Goal: Transaction & Acquisition: Purchase product/service

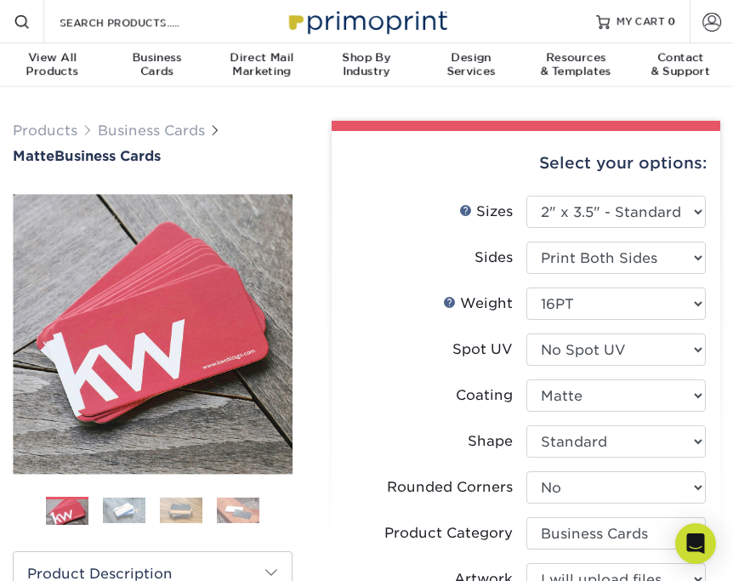
select select "2.00x3.50"
select select "0"
select select "3b5148f1-0588-4f88-a218-97bcfdce65c1"
select select "upload"
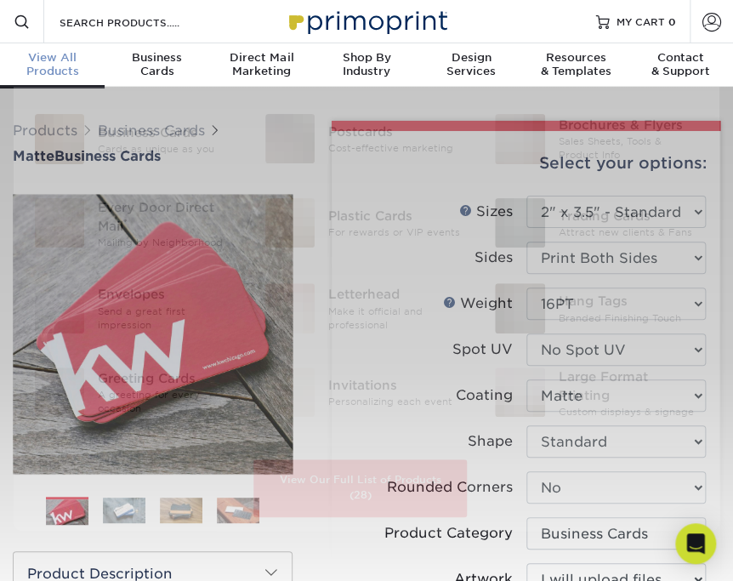
click at [60, 70] on div "View All Products" at bounding box center [52, 64] width 105 height 27
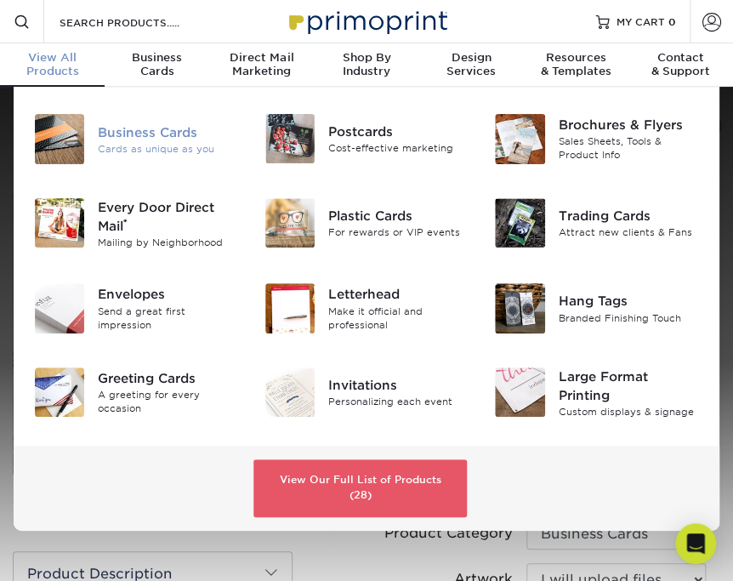
click at [155, 143] on div "Cards as unique as you" at bounding box center [168, 148] width 140 height 14
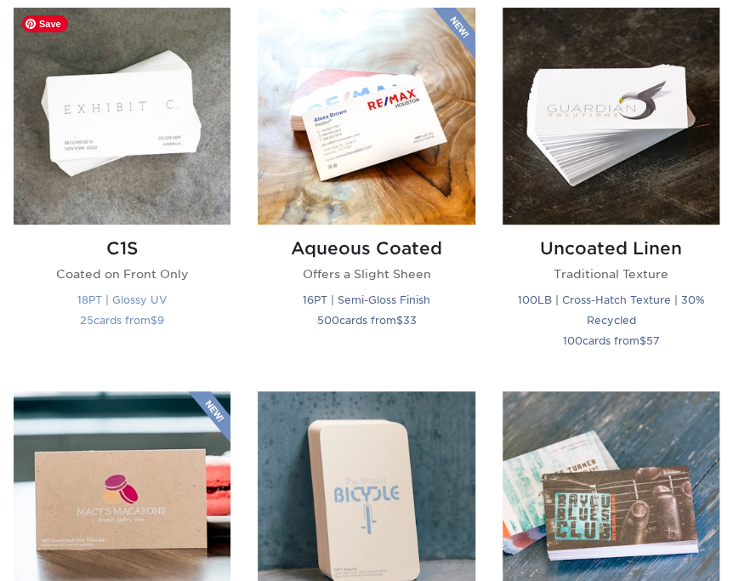
scroll to position [1941, 0]
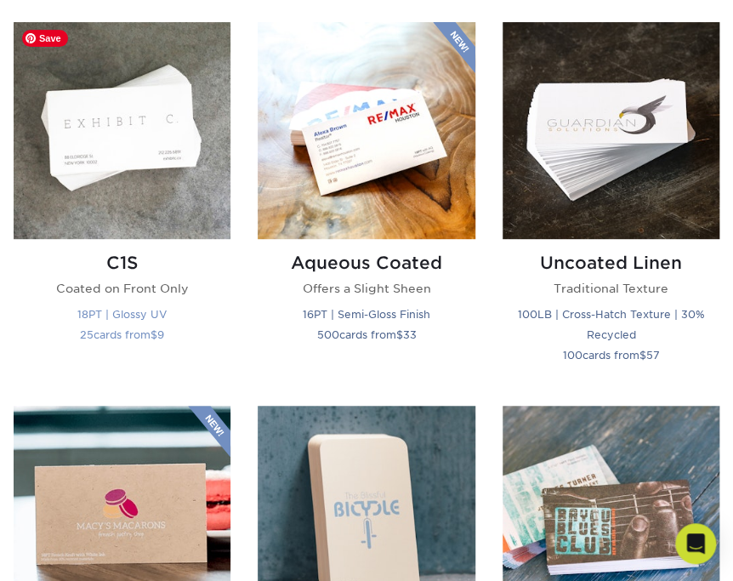
click at [170, 173] on img at bounding box center [122, 130] width 217 height 217
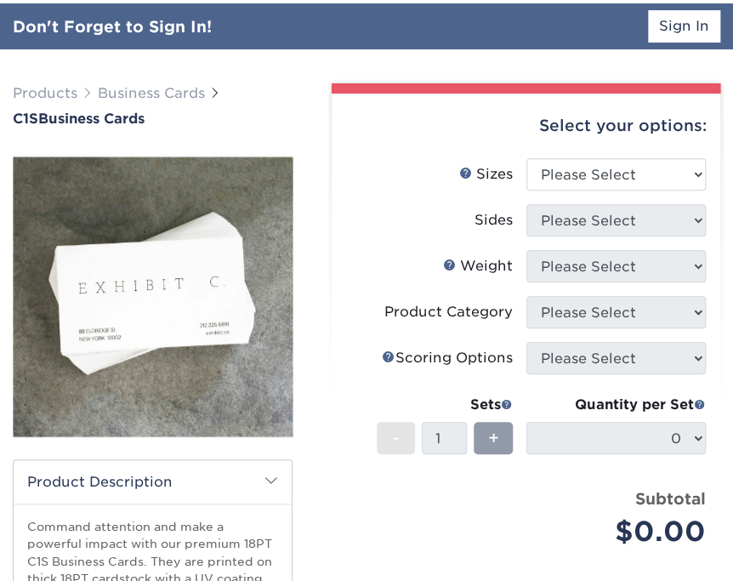
scroll to position [85, 0]
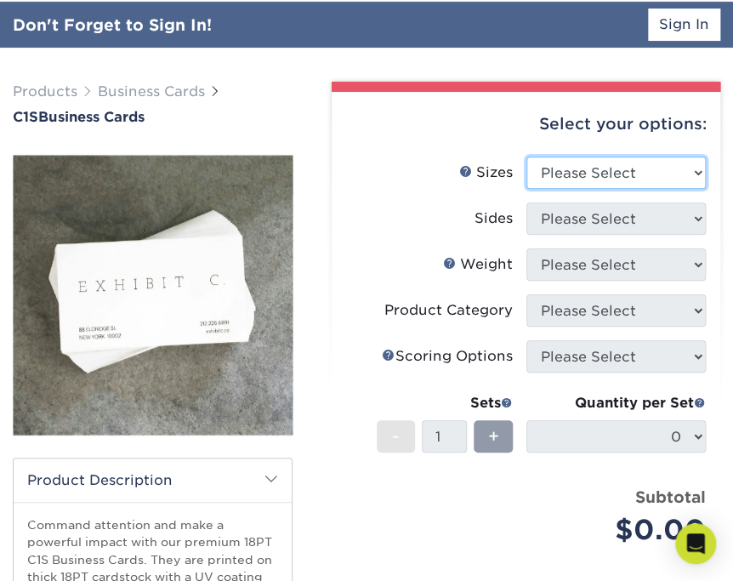
click at [614, 176] on select "Please Select 2" x 3.5" - Standard 2.125" x 3.375" - European 2.5" x 2.5" - Squ…" at bounding box center [615, 172] width 179 height 32
select select "2.00x3.50"
click at [526, 156] on select "Please Select 2" x 3.5" - Standard 2.125" x 3.375" - European 2.5" x 2.5" - Squ…" at bounding box center [615, 172] width 179 height 32
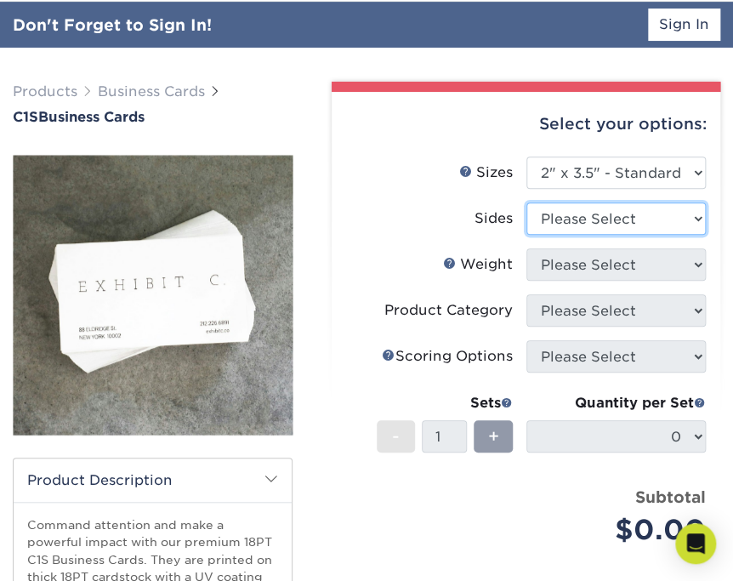
click at [606, 224] on select "Please Select Print Both Sides Print Front Only" at bounding box center [615, 218] width 179 height 32
select select "13abbda7-1d64-4f25-8bb2-c179b224825d"
click at [526, 202] on select "Please Select Print Both Sides Print Front Only" at bounding box center [615, 218] width 179 height 32
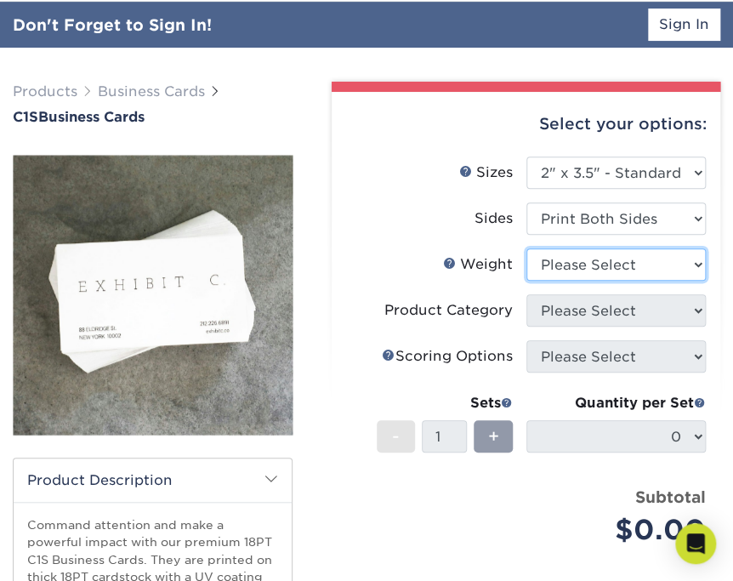
click at [601, 265] on select "Please Select 18PT C1S" at bounding box center [615, 264] width 179 height 32
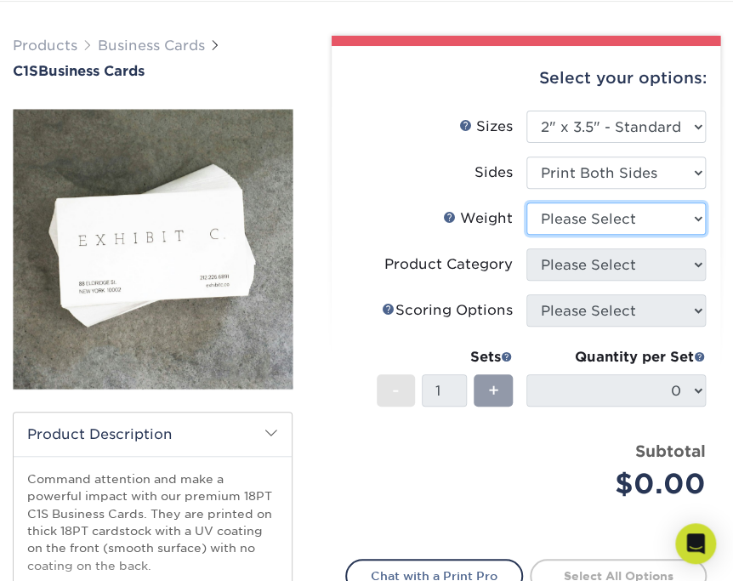
select select "18PTC1S"
click at [526, 202] on select "Please Select 18PT C1S" at bounding box center [615, 218] width 179 height 32
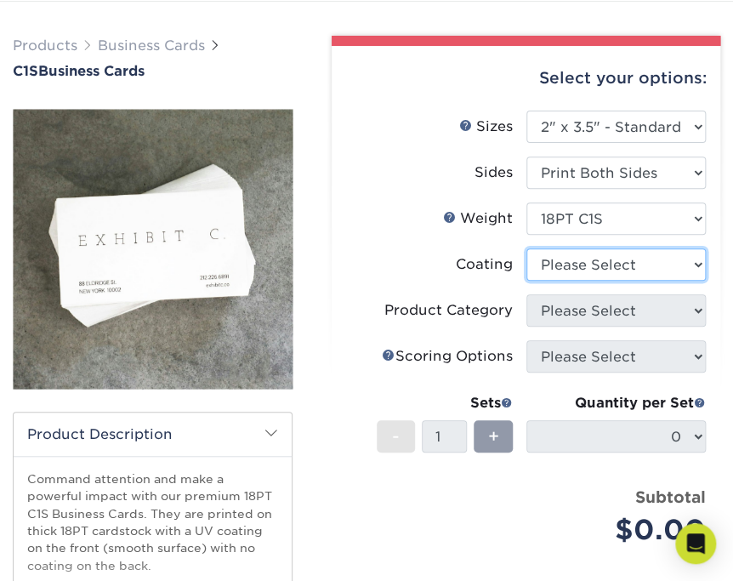
click at [600, 259] on select at bounding box center [615, 264] width 179 height 32
select select "3e7618de-abca-4bda-9f97-8b9129e913d8"
click at [526, 248] on select at bounding box center [615, 264] width 179 height 32
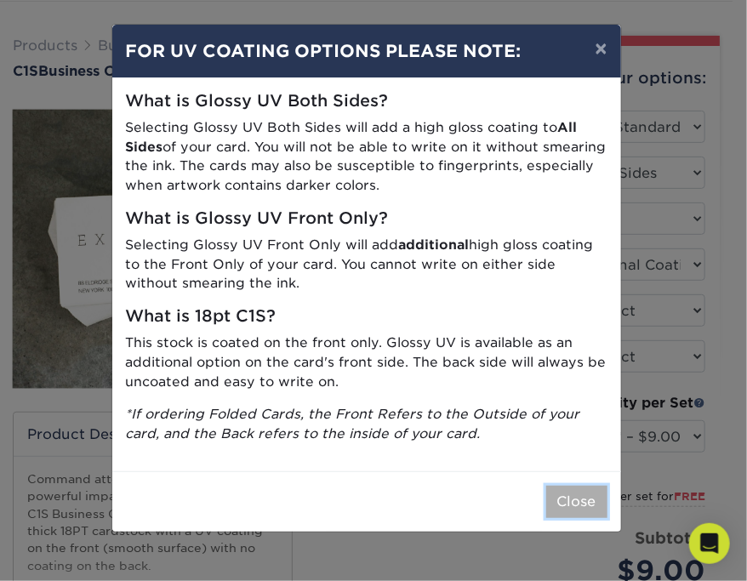
click at [561, 498] on button "Close" at bounding box center [576, 502] width 61 height 32
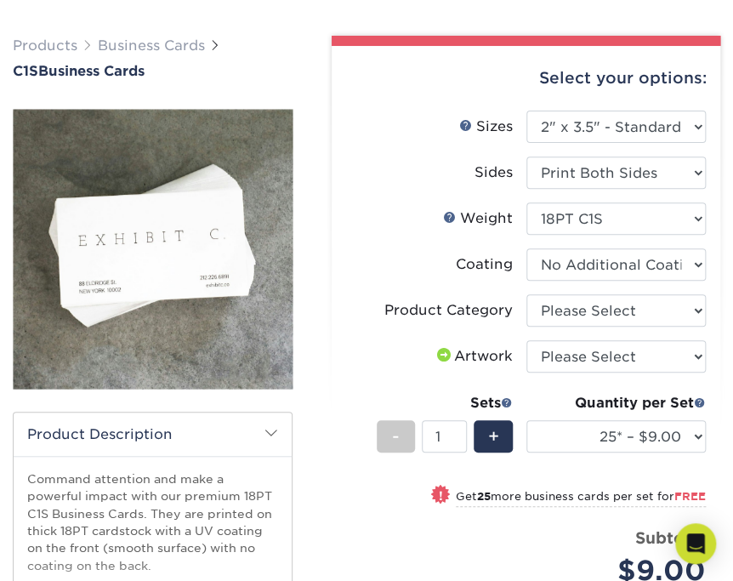
scroll to position [170, 0]
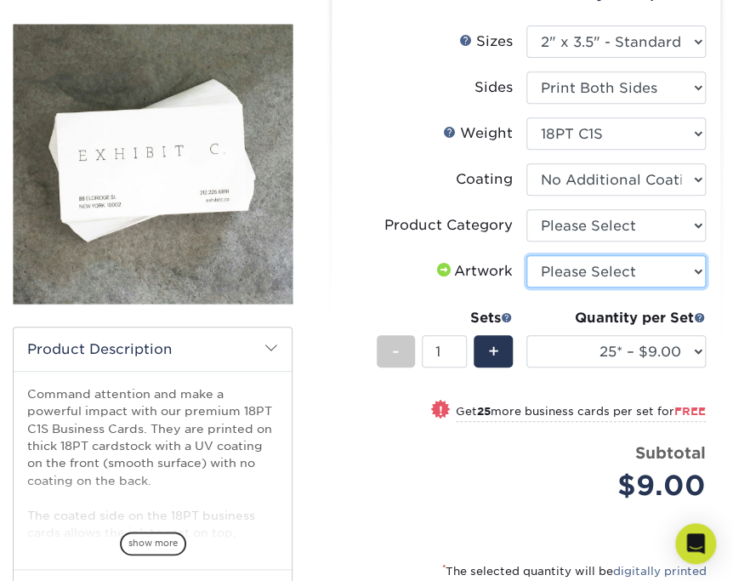
click at [630, 270] on select "Please Select I will upload files I need a design - $100" at bounding box center [615, 271] width 179 height 32
select select "upload"
click at [526, 255] on select "Please Select I will upload files I need a design - $100" at bounding box center [615, 271] width 179 height 32
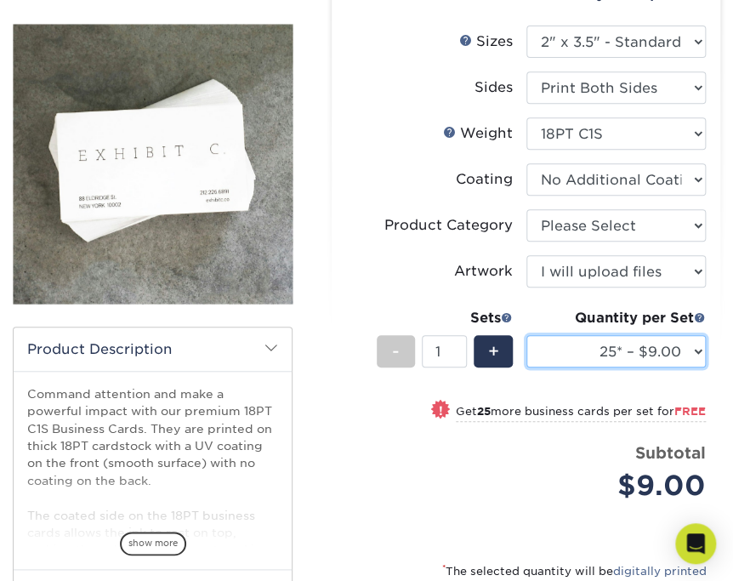
click at [691, 355] on select "25* – $9.00 50* – $9.00 75* – $9.00 100* – $9.00 250* – $19.00 500 – $37.00 100…" at bounding box center [615, 351] width 179 height 32
click at [691, 350] on select "25* – $9.00 50* – $9.00 75* – $9.00 100* – $9.00 250* – $19.00 500 – $37.00 100…" at bounding box center [615, 351] width 179 height 32
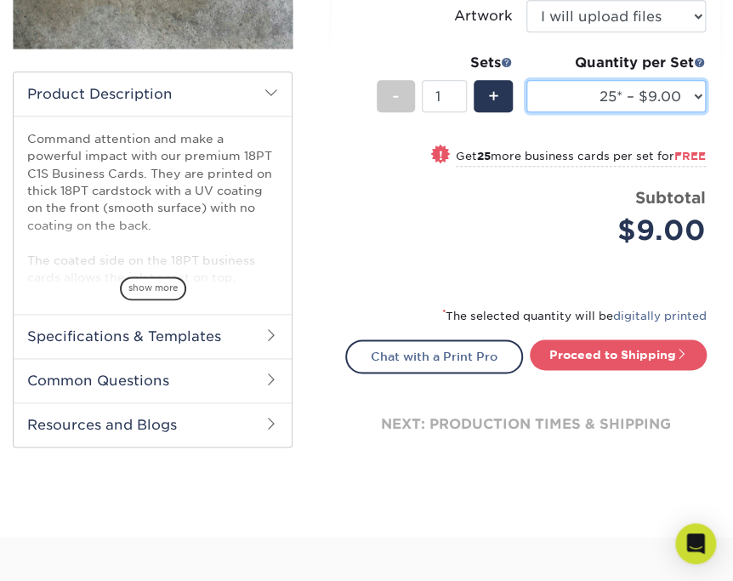
scroll to position [340, 0]
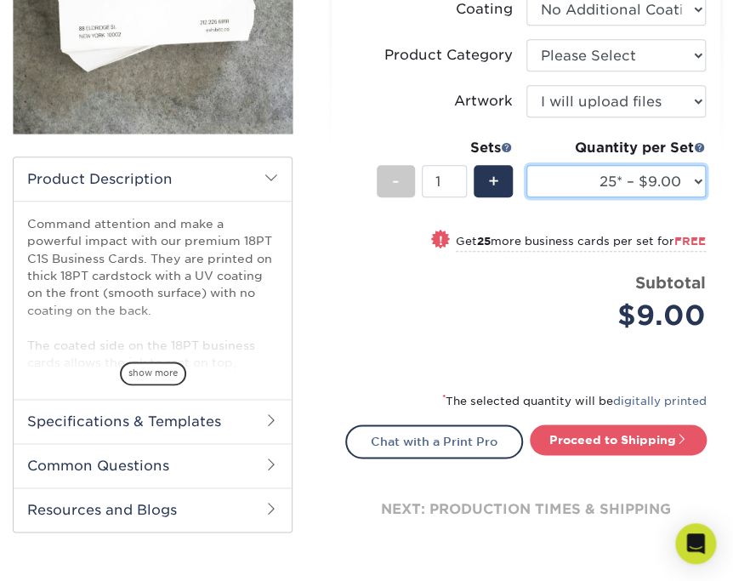
click at [696, 185] on select "25* – $9.00 50* – $9.00 75* – $9.00 100* – $9.00 250* – $19.00 500 – $37.00 100…" at bounding box center [615, 181] width 179 height 32
click at [382, 347] on li "Price per set $9.00 Subtotal $9.00 This product does not qualify for a discount." at bounding box center [526, 313] width 334 height 85
click at [473, 400] on small "* The selected quantity will be digitally printed" at bounding box center [574, 401] width 264 height 13
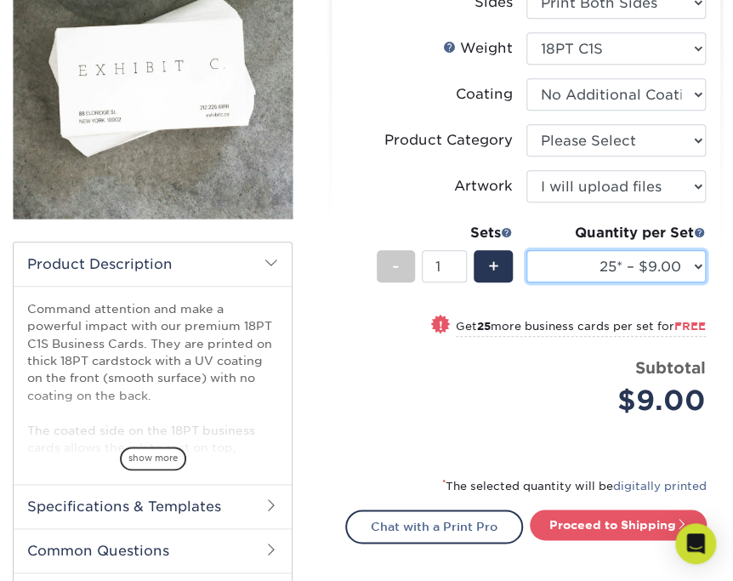
click at [668, 264] on select "25* – $9.00 50* – $9.00 75* – $9.00 100* – $9.00 250* – $19.00 500 – $37.00 100…" at bounding box center [615, 266] width 179 height 32
click at [401, 404] on div "Price per set $9.00" at bounding box center [435, 388] width 179 height 65
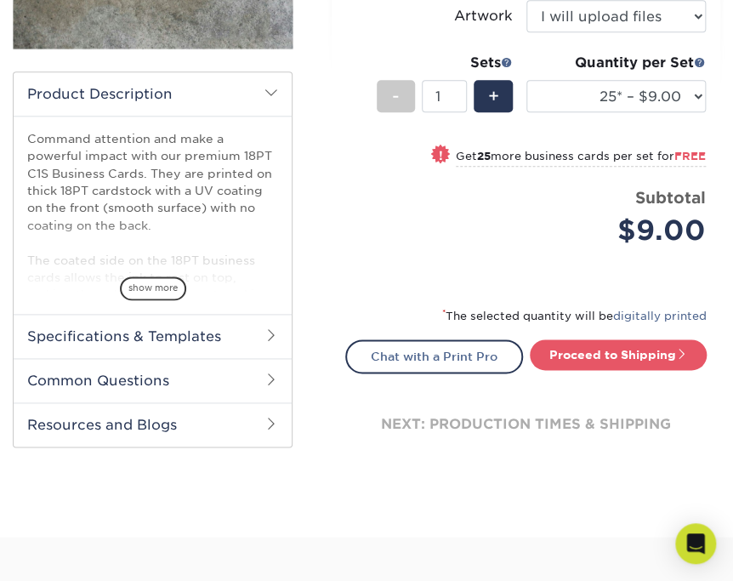
scroll to position [510, 0]
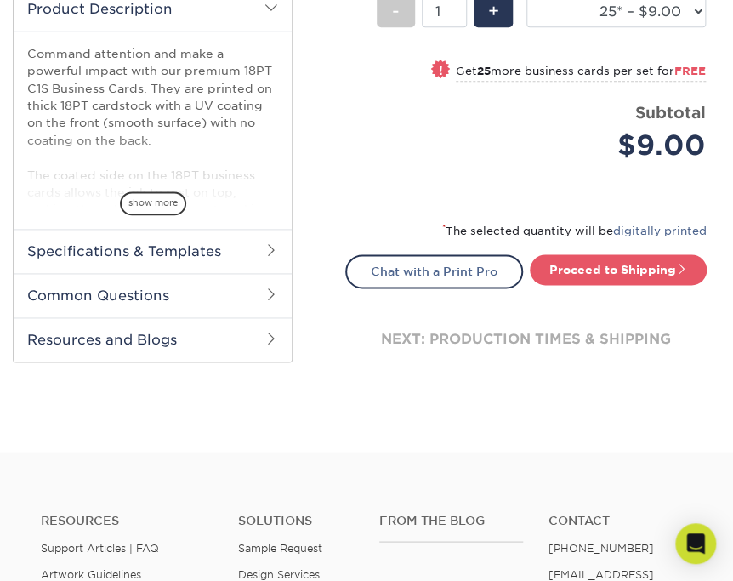
click at [221, 303] on h2 "Common Questions" at bounding box center [153, 295] width 278 height 44
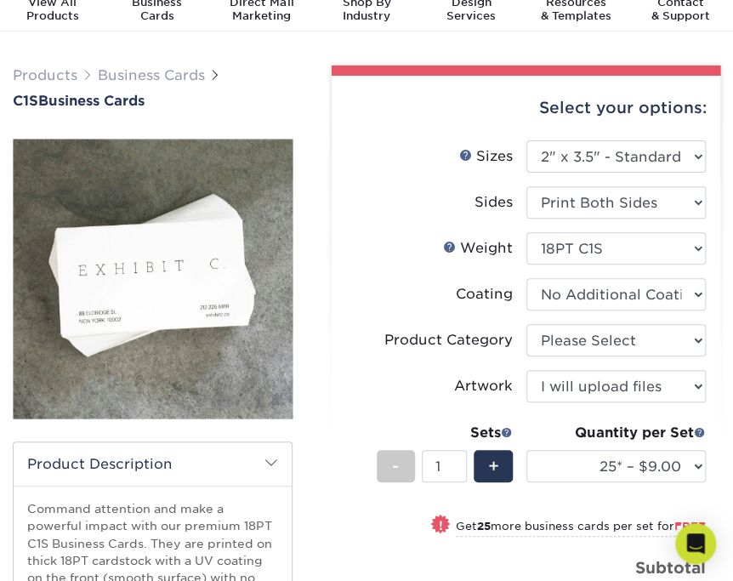
scroll to position [0, 0]
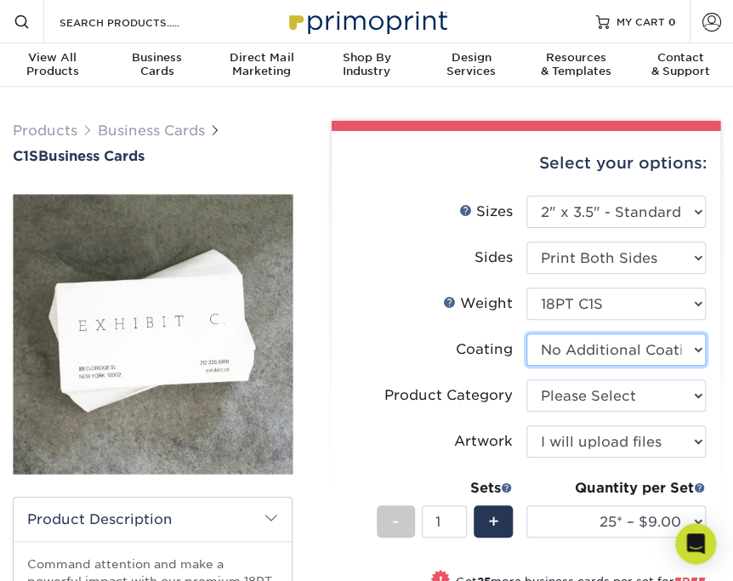
click at [616, 352] on select at bounding box center [615, 349] width 179 height 32
select select "1e8116af-acfc-44b1-83dc-8181aa338834"
click at [526, 333] on select at bounding box center [615, 349] width 179 height 32
select select "-1"
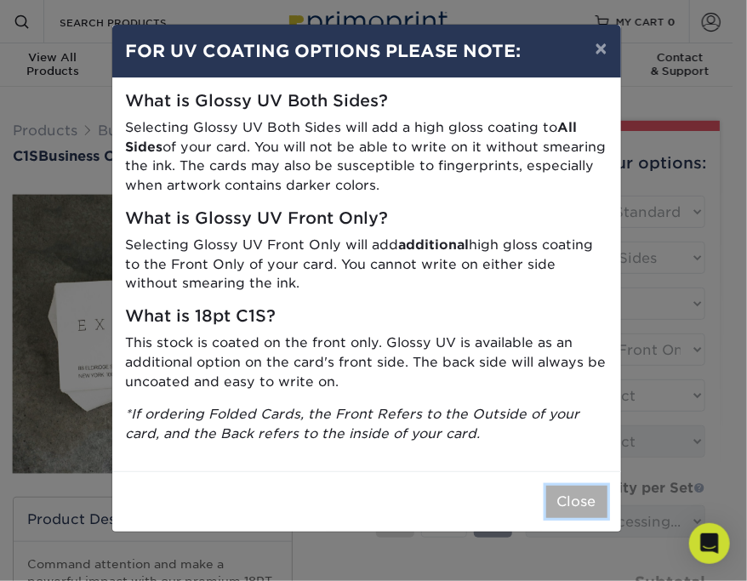
click at [583, 506] on button "Close" at bounding box center [576, 502] width 61 height 32
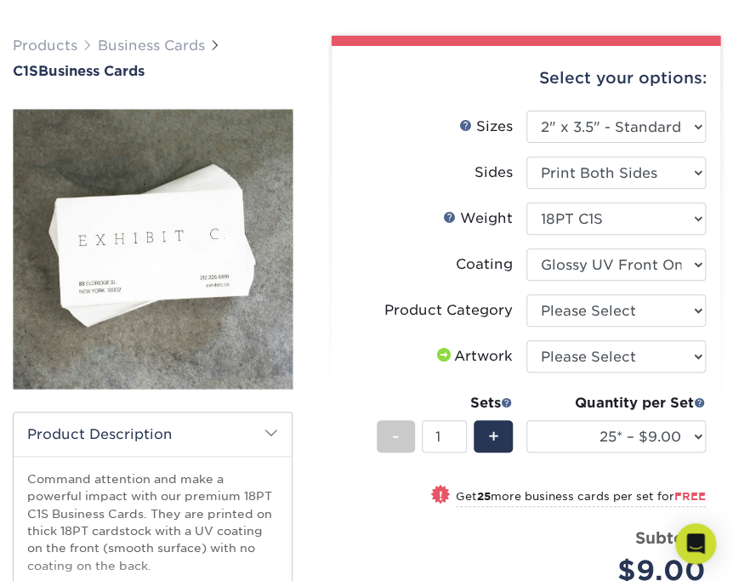
scroll to position [170, 0]
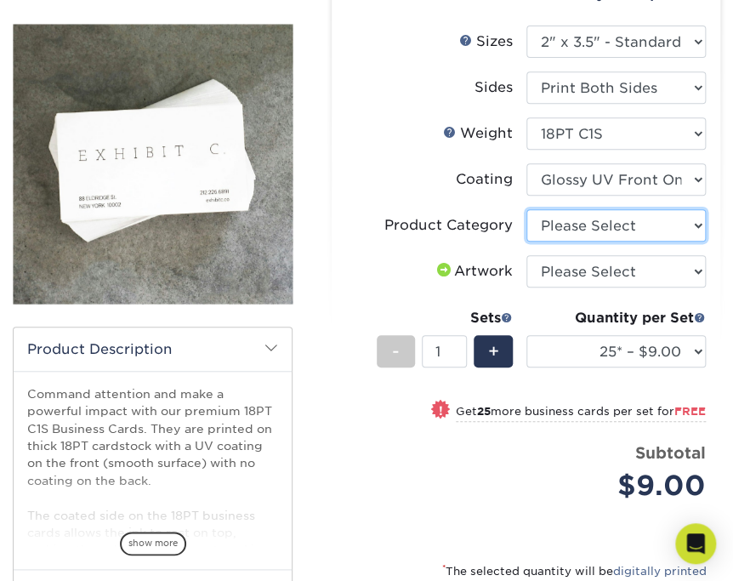
click at [609, 227] on select "Please Select Business Cards" at bounding box center [615, 225] width 179 height 32
select select "3b5148f1-0588-4f88-a218-97bcfdce65c1"
click at [526, 209] on select "Please Select Business Cards" at bounding box center [615, 225] width 179 height 32
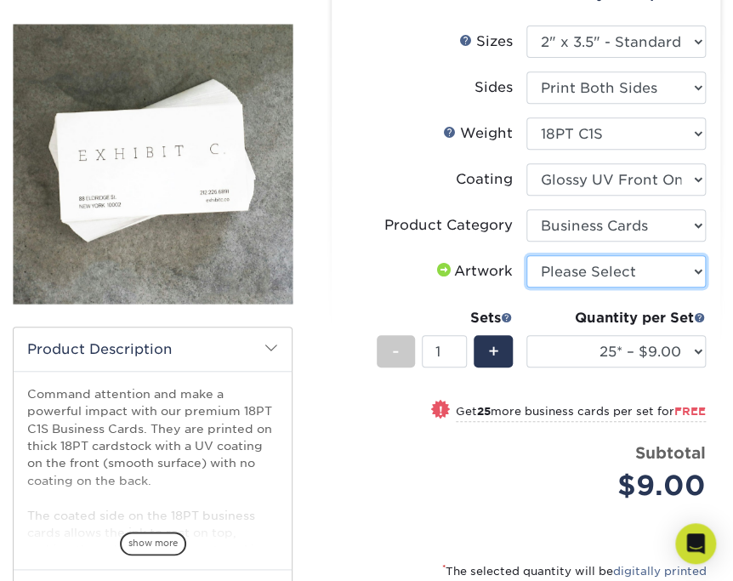
click at [608, 274] on select "Please Select I will upload files I need a design - $100" at bounding box center [615, 271] width 179 height 32
select select "upload"
click at [526, 255] on select "Please Select I will upload files I need a design - $100" at bounding box center [615, 271] width 179 height 32
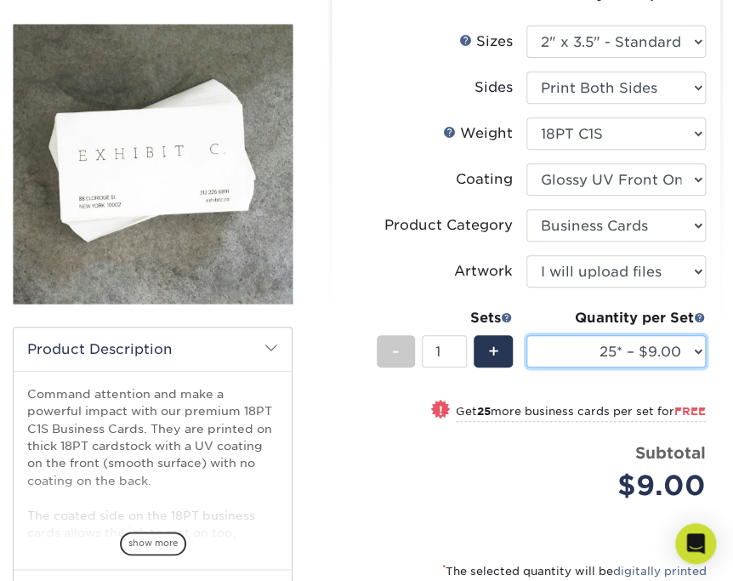
click at [614, 357] on select "25* – $9.00 50* – $9.00 75* – $9.00 100* – $9.00 250* – $20.00 500 – $39.00 100…" at bounding box center [615, 351] width 179 height 32
click at [563, 420] on small "Get 25 more business cards per set for FREE" at bounding box center [581, 413] width 250 height 17
select select "50* – $9.00"
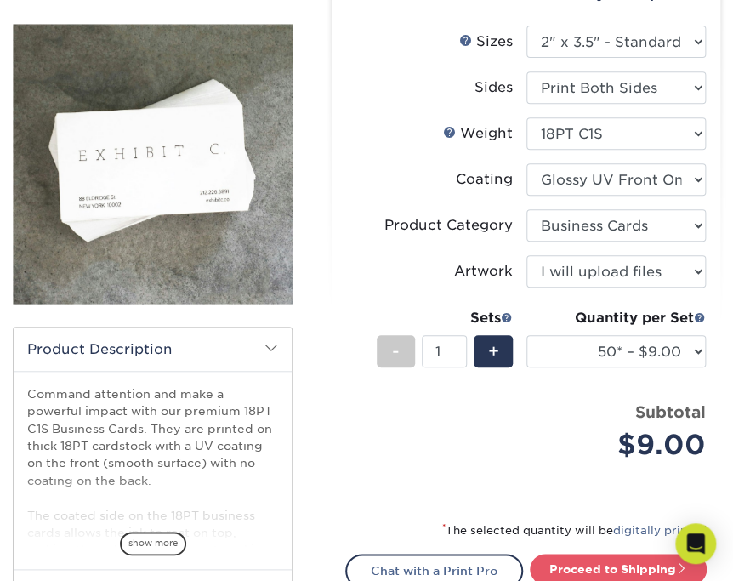
click at [563, 420] on div "Subtotal $9.00" at bounding box center [622, 433] width 167 height 65
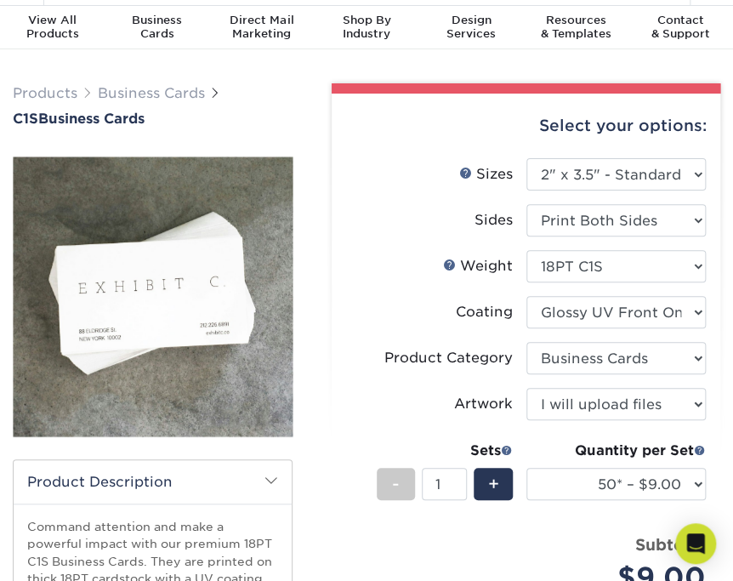
scroll to position [0, 0]
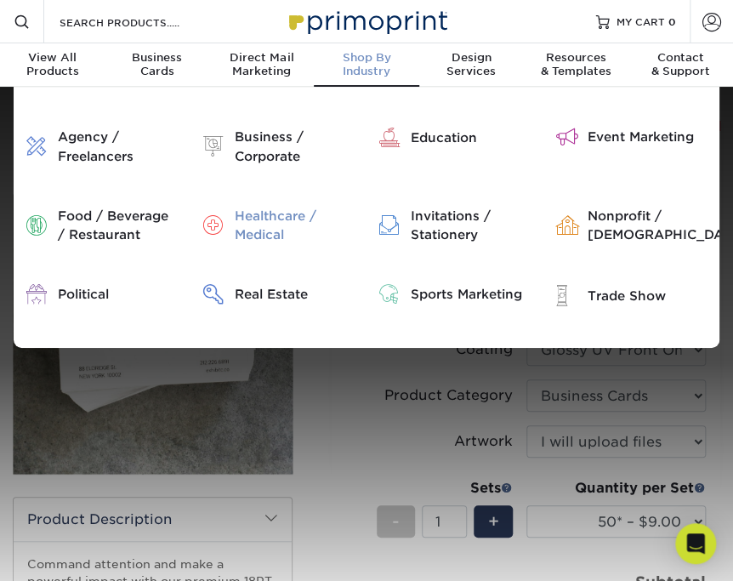
click at [269, 223] on div "Healthcare / Medical" at bounding box center [294, 225] width 120 height 37
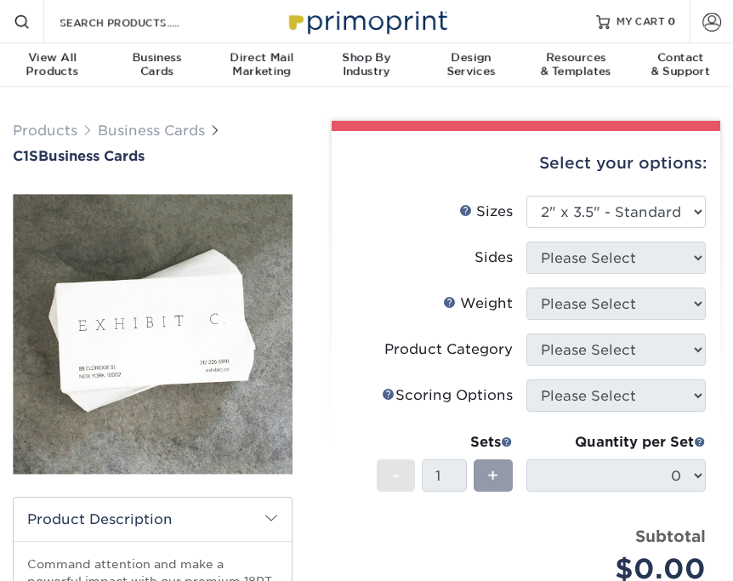
select select "2.00x3.50"
